Goal: Subscribe to service/newsletter

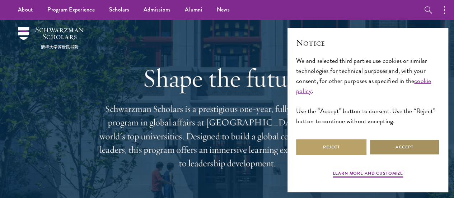
click at [417, 150] on button "Accept" at bounding box center [405, 147] width 70 height 16
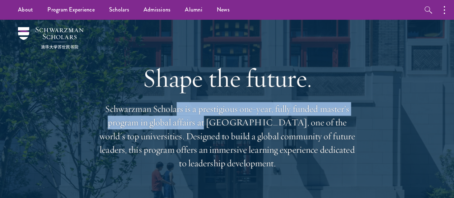
drag, startPoint x: 188, startPoint y: 117, endPoint x: 247, endPoint y: 129, distance: 60.8
click at [247, 129] on p "Schwarzman Scholars is a prestigious one-year, fully funded master’s program in…" at bounding box center [227, 136] width 259 height 68
click at [208, 129] on p "Schwarzman Scholars is a prestigious one-year, fully funded master’s program in…" at bounding box center [227, 136] width 259 height 68
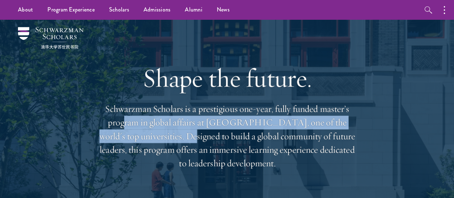
drag, startPoint x: 154, startPoint y: 130, endPoint x: 236, endPoint y: 140, distance: 82.5
click at [236, 140] on p "Schwarzman Scholars is a prestigious one-year, fully funded master’s program in…" at bounding box center [227, 136] width 259 height 68
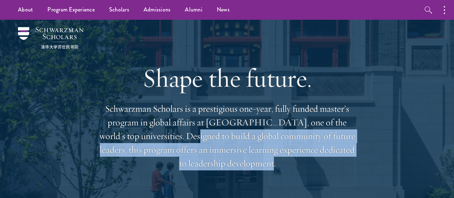
drag, startPoint x: 245, startPoint y: 140, endPoint x: 333, endPoint y: 163, distance: 90.4
click at [333, 163] on p "Schwarzman Scholars is a prestigious one-year, fully funded master’s program in…" at bounding box center [227, 136] width 259 height 68
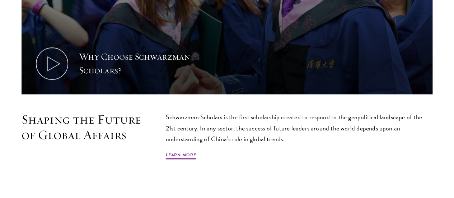
scroll to position [351, 0]
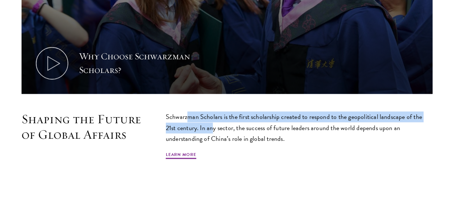
drag, startPoint x: 259, startPoint y: 121, endPoint x: 282, endPoint y: 129, distance: 24.2
click at [282, 129] on p "Schwarzman Scholars is the first scholarship created to respond to the geopolit…" at bounding box center [299, 127] width 267 height 32
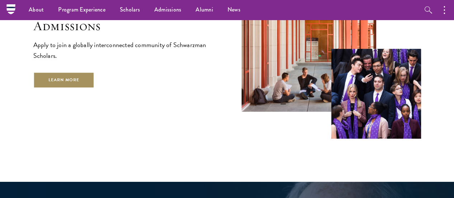
scroll to position [1160, 0]
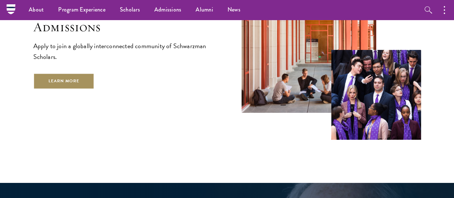
click at [91, 83] on link "Learn More" at bounding box center [63, 81] width 61 height 16
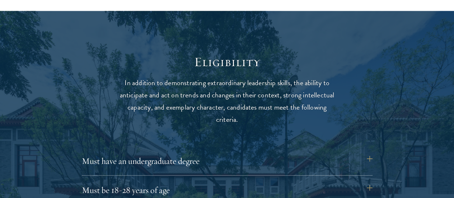
scroll to position [913, 0]
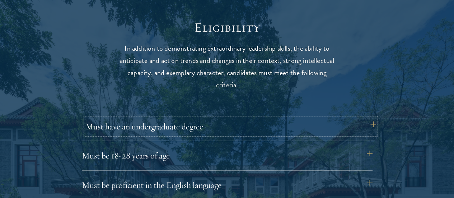
click at [213, 121] on button "Must have an undergraduate degree" at bounding box center [230, 126] width 291 height 17
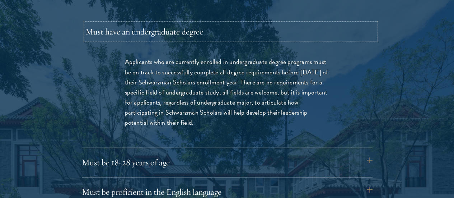
scroll to position [1009, 0]
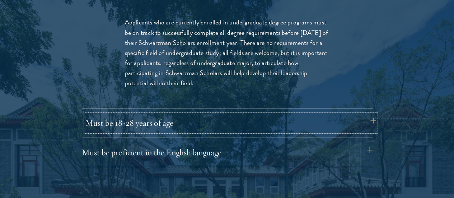
click at [206, 116] on button "Must be 18-28 years of age" at bounding box center [230, 122] width 291 height 17
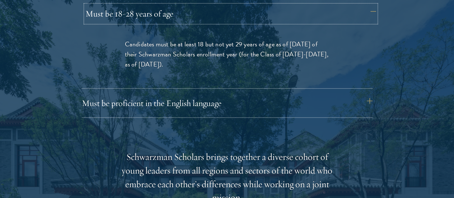
scroll to position [1055, 0]
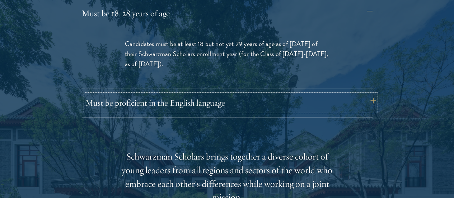
click at [236, 94] on button "Must be proficient in the English language" at bounding box center [230, 102] width 291 height 17
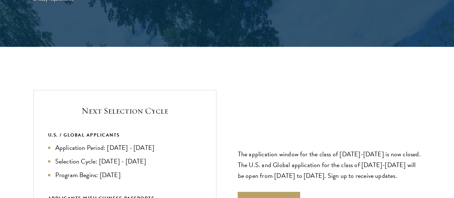
scroll to position [1646, 0]
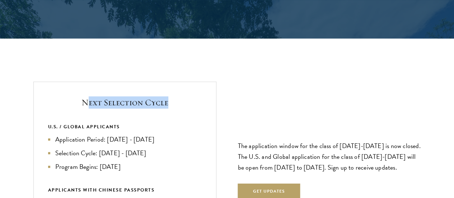
drag, startPoint x: 97, startPoint y: 58, endPoint x: 191, endPoint y: 65, distance: 94.4
click at [191, 96] on h5 "Next Selection Cycle" at bounding box center [125, 102] width 154 height 12
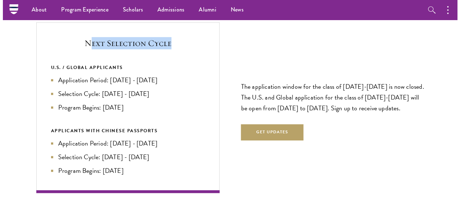
scroll to position [1700, 0]
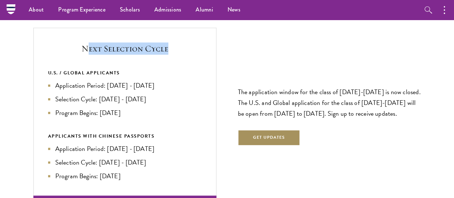
click at [272, 130] on button "Get Updates" at bounding box center [269, 138] width 63 height 16
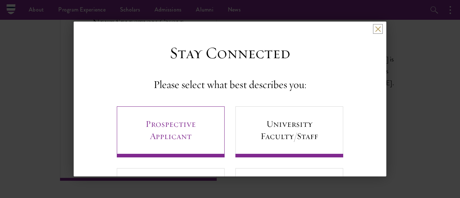
scroll to position [59, 0]
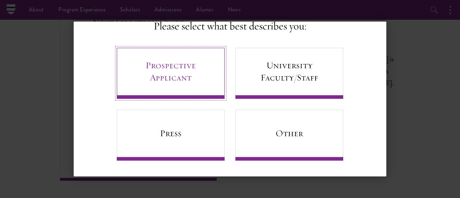
click at [190, 62] on link "Prospective Applicant" at bounding box center [171, 73] width 108 height 51
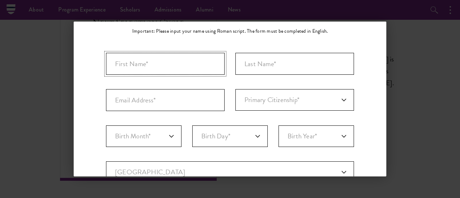
click at [185, 66] on input "First Name*" at bounding box center [165, 64] width 119 height 22
type input "James"
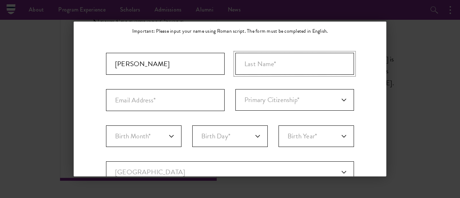
type input "Francucci"
type input "jamesfrancucci@gmail.com"
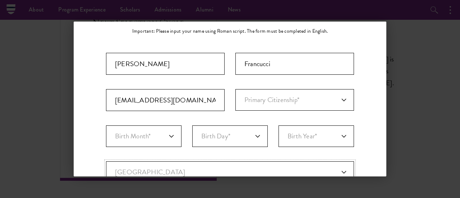
select select "RP"
type input "Melville"
select select
click at [268, 96] on select "Primary Citizenship* Afghanistan Aland Islands Albania Algeria Andorra Angola A…" at bounding box center [294, 100] width 119 height 22
select select "US"
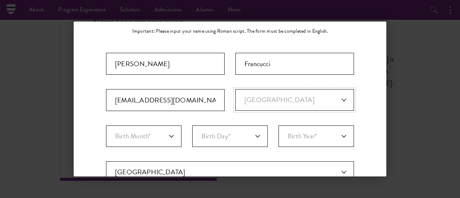
click at [235, 89] on select "Primary Citizenship* Afghanistan Aland Islands Albania Algeria Andorra Angola A…" at bounding box center [294, 100] width 119 height 22
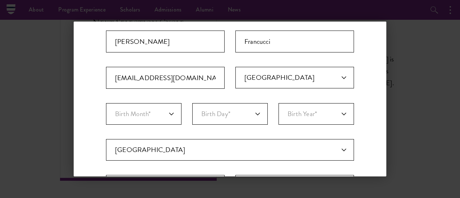
click at [180, 135] on fieldset "Birth Month* January February March April May June July August September Octobe…" at bounding box center [230, 121] width 248 height 36
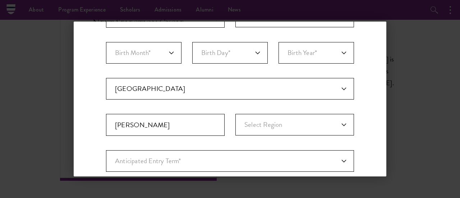
scroll to position [142, 0]
click at [168, 84] on select "Current Country Afghanistan Aland Islands Albania Algeria Andorra Angola Anguil…" at bounding box center [230, 89] width 248 height 22
select select "US"
click at [106, 78] on select "Current Country Afghanistan Aland Islands Albania Algeria Andorra Angola Anguil…" at bounding box center [230, 89] width 248 height 22
select select
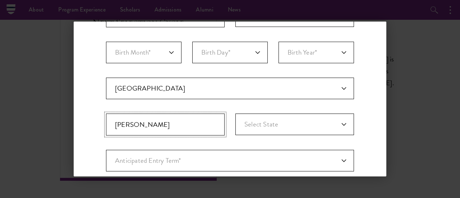
click at [161, 122] on input "Melville" at bounding box center [165, 125] width 119 height 22
click at [100, 125] on div "Stay Connected Please select what best describes you: Prospective Applicant Uni…" at bounding box center [230, 105] width 313 height 408
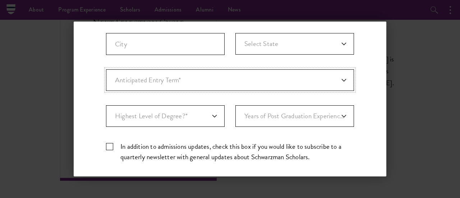
click at [145, 77] on select "Anticipated Entry Term* August 2026 (Application opens April 2025) Just Explori…" at bounding box center [230, 80] width 248 height 22
select select "a6790467-ebe7-4045-a56a-66c1cae98076"
click at [106, 69] on select "Anticipated Entry Term* August 2026 (Application opens April 2025) Just Explori…" at bounding box center [230, 80] width 248 height 22
click at [169, 112] on select "Highest Level of Degree?* PHD Bachelor's Master's Current Undergraduate Student" at bounding box center [165, 116] width 119 height 22
select select "baef124f-e103-44b1-8ca6-5d0669438e44"
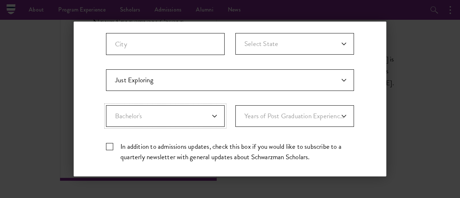
click at [106, 105] on select "Highest Level of Degree?* PHD Bachelor's Master's Current Undergraduate Student" at bounding box center [165, 116] width 119 height 22
click at [282, 113] on select "Years of Post Graduation Experience?* 1 2 3 4 5 6 7 8 9 10" at bounding box center [294, 116] width 119 height 22
select select "3"
click at [235, 105] on select "Years of Post Graduation Experience?* 1 2 3 4 5 6 7 8 9 10" at bounding box center [294, 116] width 119 height 22
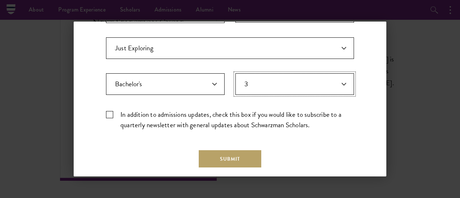
scroll to position [257, 0]
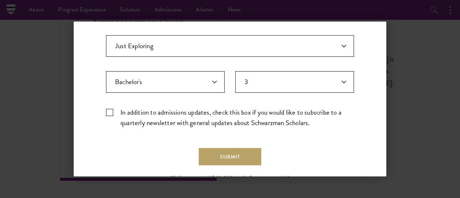
click at [145, 115] on label "In addition to admissions updates, check this box if you would like to subscrib…" at bounding box center [230, 117] width 248 height 21
click at [145, 112] on input "In addition to admissions updates, check this box if you would like to subscrib…" at bounding box center [230, 109] width 248 height 5
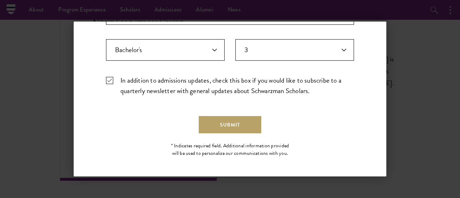
click at [142, 84] on label "In addition to admissions updates, check this box if you would like to subscrib…" at bounding box center [230, 85] width 248 height 21
click at [142, 80] on input "In addition to admissions updates, check this box if you would like to subscrib…" at bounding box center [230, 77] width 248 height 5
checkbox input "false"
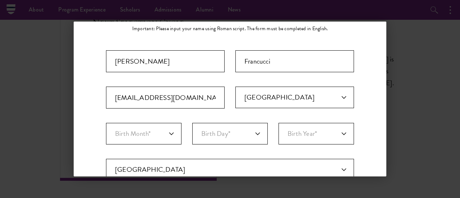
scroll to position [61, 0]
click at [151, 147] on fieldset "Birth Month* January February March April May June July August September Octobe…" at bounding box center [230, 141] width 248 height 36
click at [154, 141] on select "Birth Month* January February March April May June July August September Octobe…" at bounding box center [143, 134] width 75 height 22
select select "08"
click at [106, 123] on select "Birth Month* January February March April May June July August September Octobe…" at bounding box center [143, 134] width 75 height 22
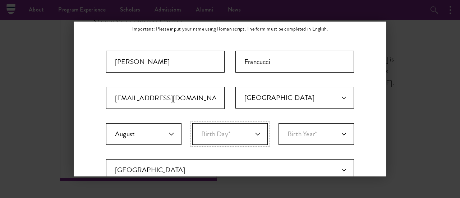
click at [225, 133] on select "Birth Day* 1 2 3 4 5 6 7 8 9 10 11 12 13 14 15 16 17 18 19 20 21 22 23 24 25 26…" at bounding box center [229, 134] width 75 height 22
select select "22"
click at [192, 123] on select "Birth Day* 1 2 3 4 5 6 7 8 9 10 11 12 13 14 15 16 17 18 19 20 21 22 23 24 25 26…" at bounding box center [229, 134] width 75 height 22
click at [296, 123] on select "Birth Year* 2025 2024 2023 2022 2021 2020 2019 2018 2017 2016 2015 2014 2013 20…" at bounding box center [315, 134] width 75 height 22
select select "2001"
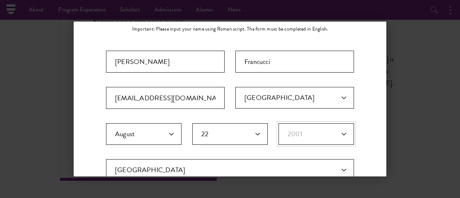
click at [278, 123] on select "Birth Year* 2025 2024 2023 2022 2021 2020 2019 2018 2017 2016 2015 2014 2013 20…" at bounding box center [315, 134] width 75 height 22
click at [232, 82] on div "Important: The form must be completed in English. James Francucci jamesfrancucc…" at bounding box center [230, 190] width 248 height 279
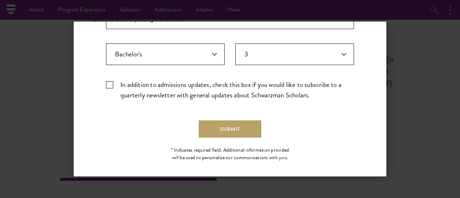
scroll to position [289, 0]
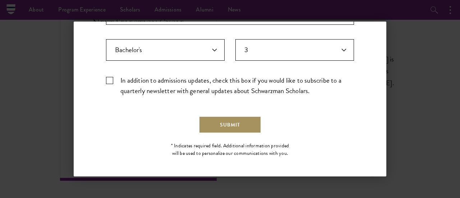
click at [224, 125] on button "Submit" at bounding box center [230, 124] width 63 height 17
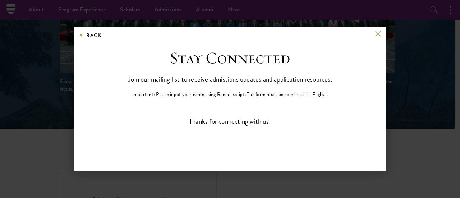
scroll to position [0, 0]
click at [375, 31] on button at bounding box center [378, 34] width 6 height 6
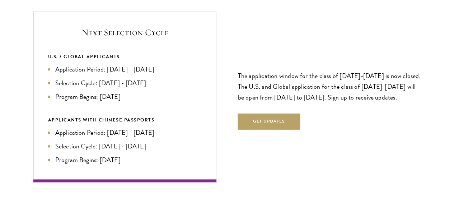
click at [220, 20] on div "Next Selection Cycle U.S. / GLOBAL APPLICANTS Application Period: Apr 2026 - Se…" at bounding box center [227, 96] width 388 height 171
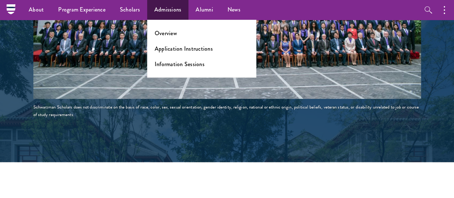
scroll to position [1511, 0]
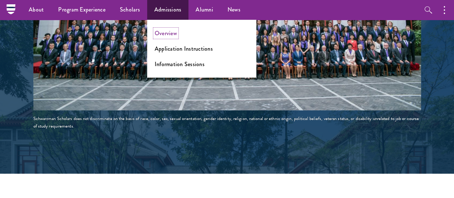
click at [167, 33] on link "Overview" at bounding box center [166, 33] width 22 height 8
